Goal: Task Accomplishment & Management: Manage account settings

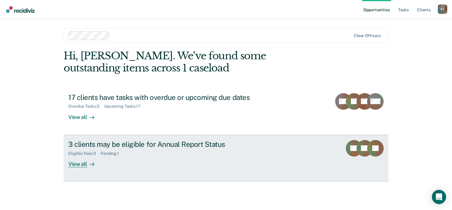
click at [91, 153] on div "Eligible Now : 3" at bounding box center [84, 153] width 32 height 5
click at [112, 153] on div "Pending : 1" at bounding box center [112, 153] width 23 height 5
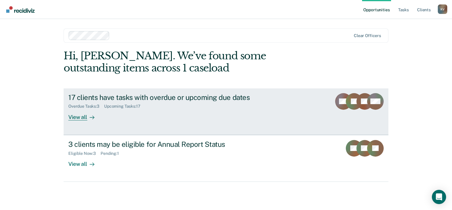
click at [88, 106] on div "Overdue Tasks : 3" at bounding box center [86, 106] width 36 height 5
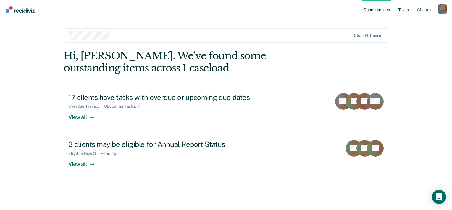
click at [406, 10] on link "Tasks" at bounding box center [403, 9] width 13 height 19
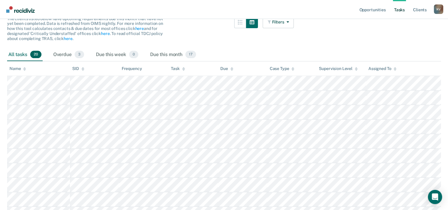
scroll to position [44, 0]
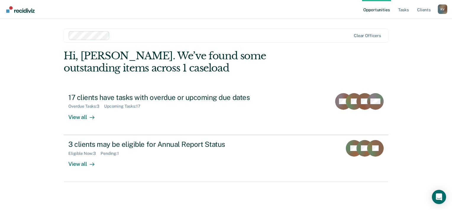
click at [377, 11] on link "Opportunities" at bounding box center [376, 9] width 29 height 19
click at [406, 9] on link "Tasks" at bounding box center [403, 9] width 13 height 19
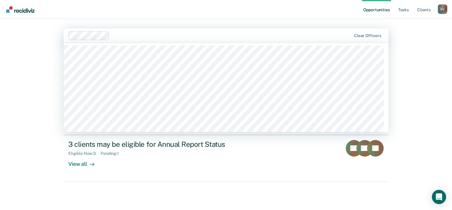
click at [31, 40] on div "Opportunities Tasks Client s [PERSON_NAME] K V Profile How it works Log Out 124…" at bounding box center [226, 105] width 452 height 210
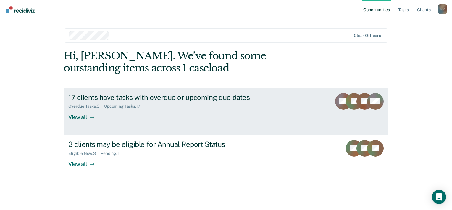
click at [75, 118] on div "View all" at bounding box center [84, 115] width 33 height 12
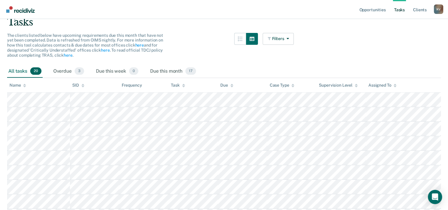
scroll to position [44, 0]
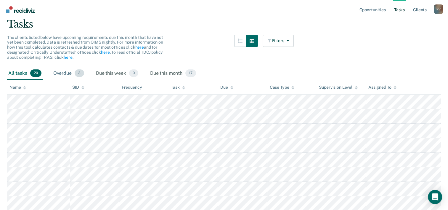
click at [72, 70] on div "Overdue 3" at bounding box center [68, 73] width 33 height 13
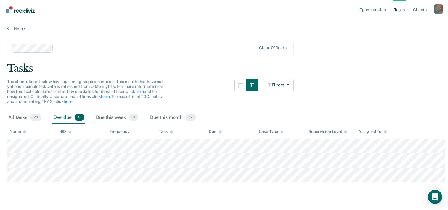
scroll to position [0, 0]
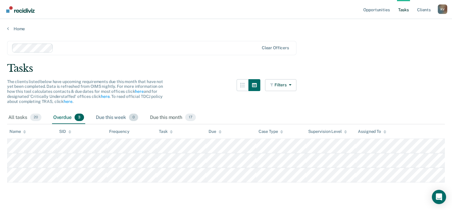
click at [115, 116] on div "Due this week 0" at bounding box center [117, 117] width 45 height 13
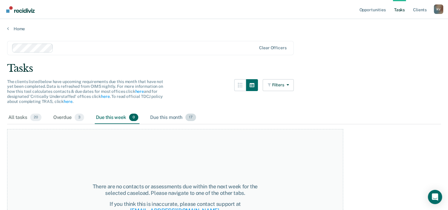
click at [178, 115] on div "Due this month 17" at bounding box center [173, 117] width 48 height 13
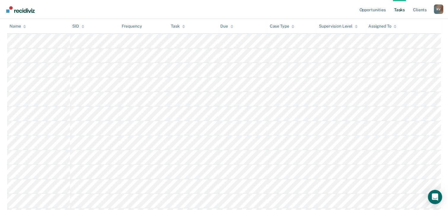
scroll to position [208, 0]
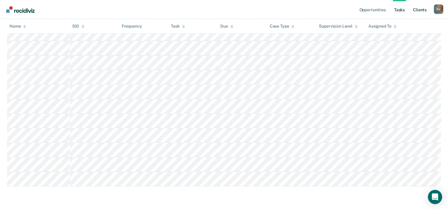
click at [416, 11] on link "Client s" at bounding box center [420, 9] width 16 height 19
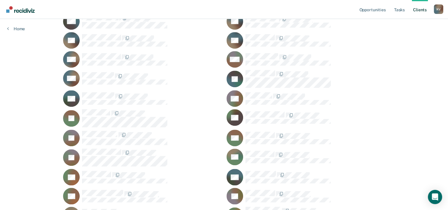
scroll to position [432, 0]
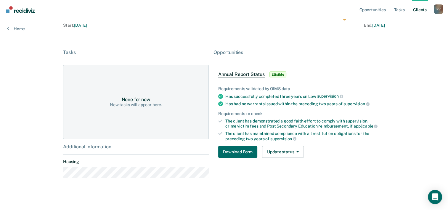
scroll to position [69, 0]
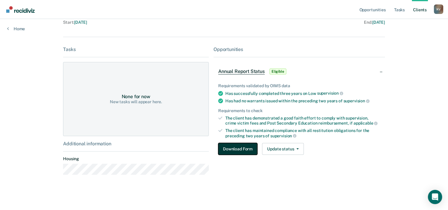
click at [232, 147] on button "Download Form" at bounding box center [237, 149] width 39 height 12
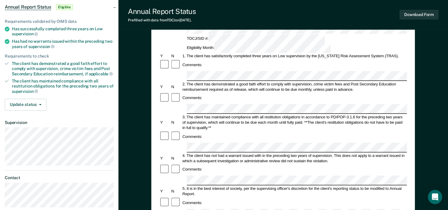
scroll to position [59, 0]
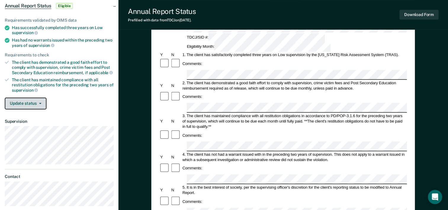
click at [39, 98] on button "Update status" at bounding box center [26, 103] width 42 height 12
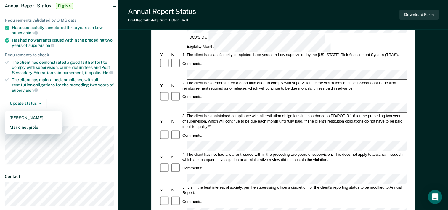
click at [79, 103] on div "Update status [PERSON_NAME] Mark Ineligible" at bounding box center [59, 103] width 109 height 12
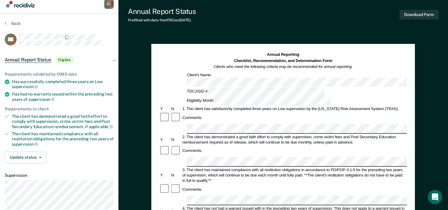
scroll to position [0, 0]
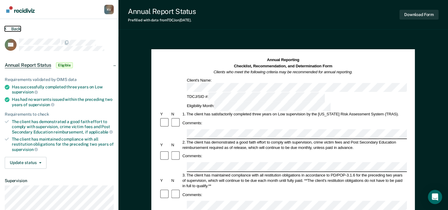
click at [15, 29] on button "Back" at bounding box center [13, 28] width 16 height 5
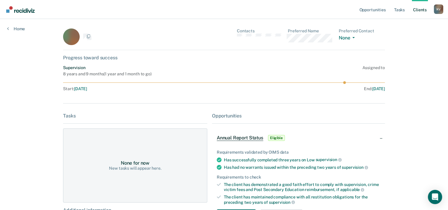
scroll to position [69, 0]
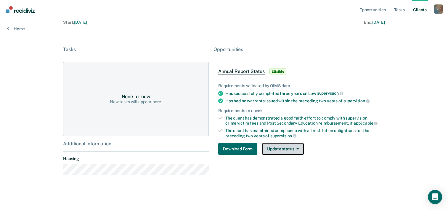
click at [293, 150] on button "Update status" at bounding box center [283, 149] width 42 height 12
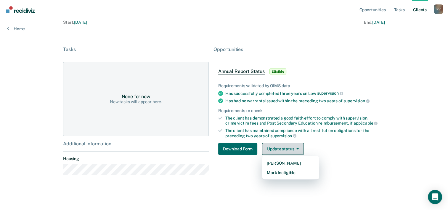
click at [293, 150] on button "Update status" at bounding box center [283, 149] width 42 height 12
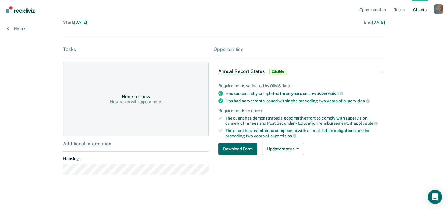
click at [279, 71] on span "Eligible" at bounding box center [277, 71] width 17 height 6
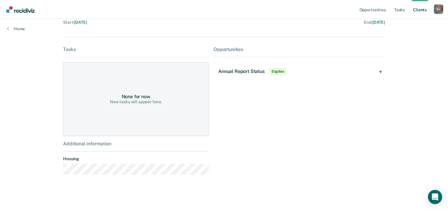
click at [279, 71] on span "Eligible" at bounding box center [277, 71] width 17 height 6
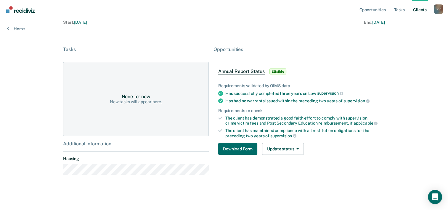
click at [279, 71] on span "Eligible" at bounding box center [277, 71] width 17 height 6
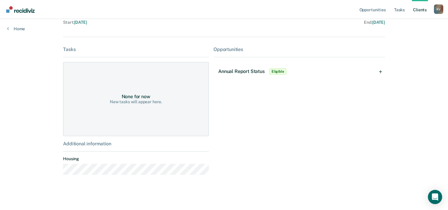
click at [279, 71] on span "Eligible" at bounding box center [277, 71] width 17 height 6
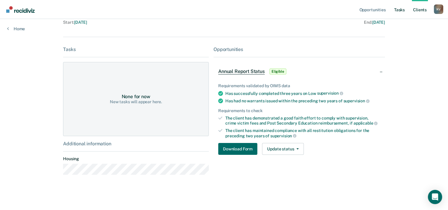
click at [399, 9] on link "Tasks" at bounding box center [399, 9] width 13 height 19
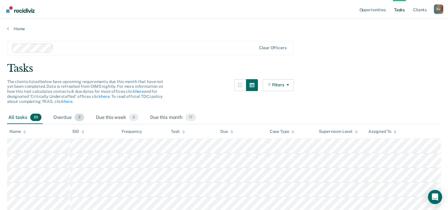
click at [74, 118] on div "Overdue 3" at bounding box center [68, 117] width 33 height 13
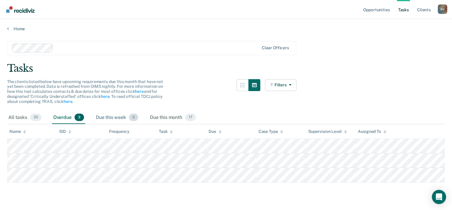
click at [117, 117] on div "Due this week 0" at bounding box center [117, 117] width 45 height 13
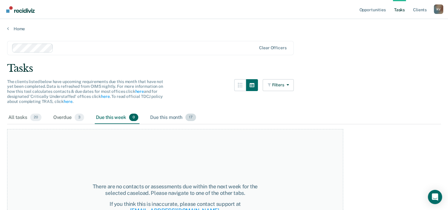
click at [179, 113] on div "Due this month 17" at bounding box center [173, 117] width 48 height 13
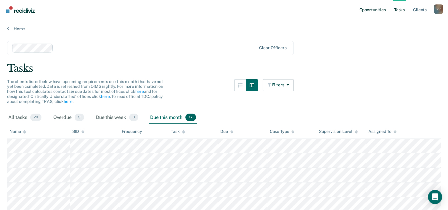
click at [372, 10] on link "Opportunities" at bounding box center [372, 9] width 29 height 19
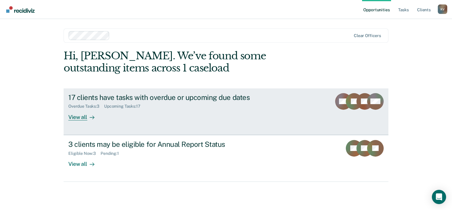
click at [78, 117] on div "View all" at bounding box center [84, 115] width 33 height 12
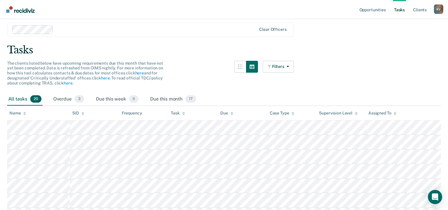
scroll to position [15, 0]
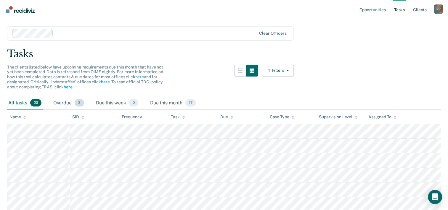
click at [74, 102] on div "Overdue 3" at bounding box center [68, 103] width 33 height 13
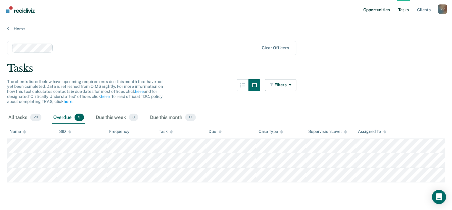
click at [377, 11] on link "Opportunities" at bounding box center [376, 9] width 29 height 19
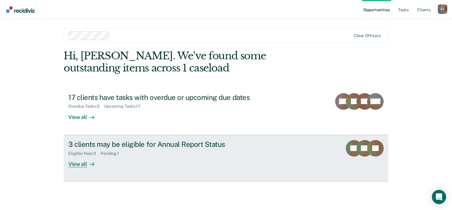
click at [83, 164] on div "View all" at bounding box center [84, 161] width 33 height 12
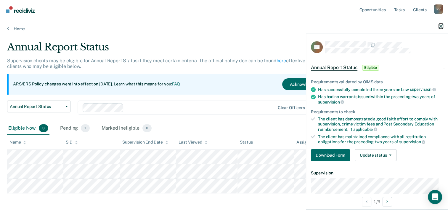
click at [441, 26] on icon "button" at bounding box center [441, 26] width 4 height 4
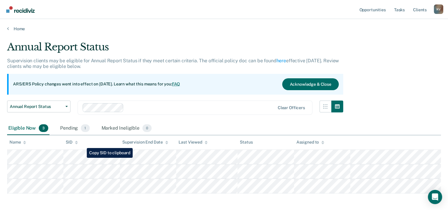
scroll to position [25, 0]
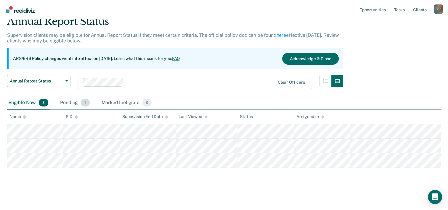
click at [81, 102] on span "1" at bounding box center [85, 103] width 9 height 8
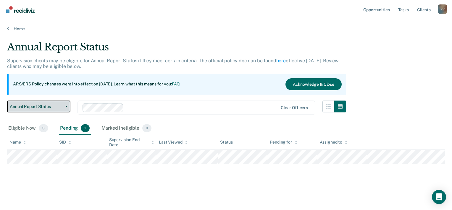
click at [62, 106] on span "Annual Report Status" at bounding box center [36, 106] width 53 height 5
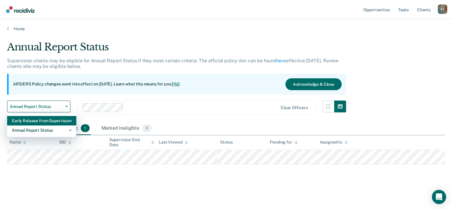
click at [57, 121] on div "Early Release from Supervision" at bounding box center [42, 120] width 60 height 9
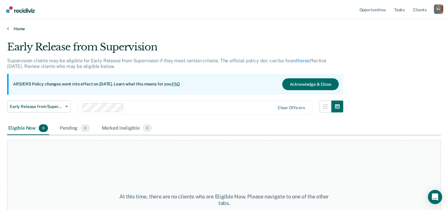
click at [20, 29] on link "Home" at bounding box center [224, 28] width 434 height 5
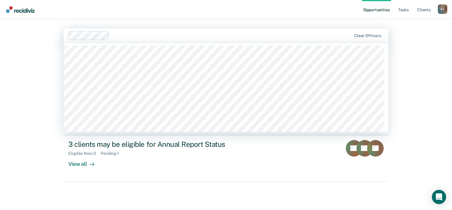
click at [174, 17] on nav "Opportunities Tasks Client s [PERSON_NAME] K V Profile How it works Log Out" at bounding box center [226, 9] width 452 height 19
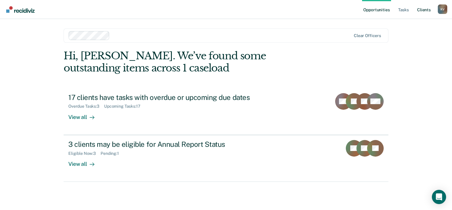
click at [424, 10] on link "Client s" at bounding box center [424, 9] width 16 height 19
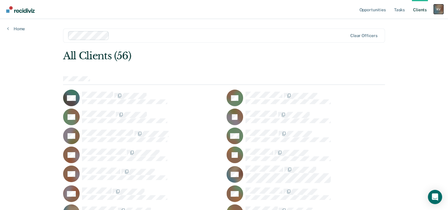
click at [437, 8] on div "K V" at bounding box center [438, 8] width 9 height 9
click at [417, 10] on link "Client s" at bounding box center [420, 9] width 16 height 19
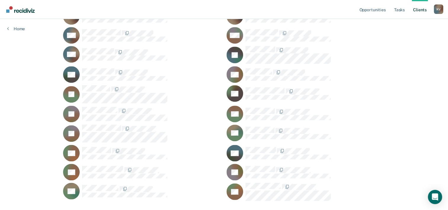
scroll to position [432, 0]
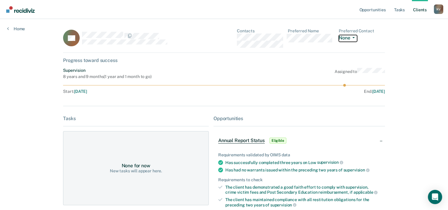
click at [353, 38] on button "None" at bounding box center [348, 38] width 18 height 7
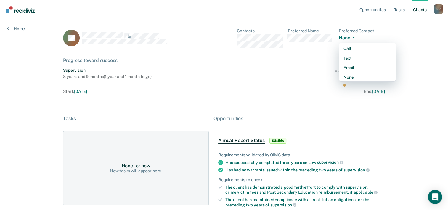
click at [276, 19] on main "RS Contacts Preferred Name Preferred Contact None Call Text Email None Progress…" at bounding box center [224, 142] width 336 height 246
